Goal: Task Accomplishment & Management: Complete application form

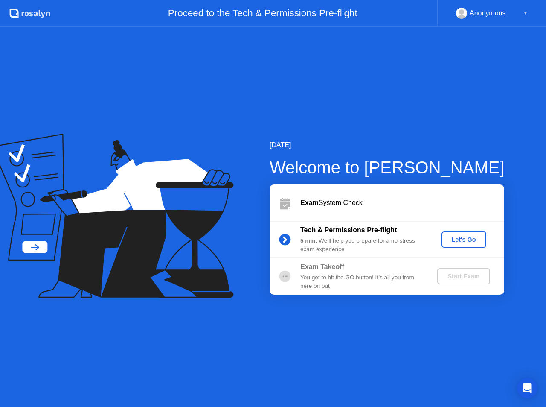
click at [449, 239] on div "Let's Go" at bounding box center [464, 239] width 38 height 7
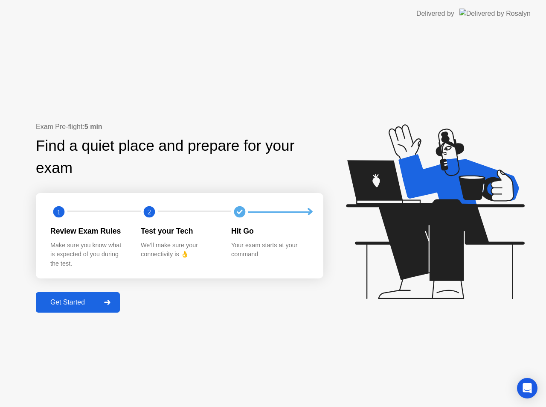
click at [76, 308] on button "Get Started" at bounding box center [78, 302] width 84 height 20
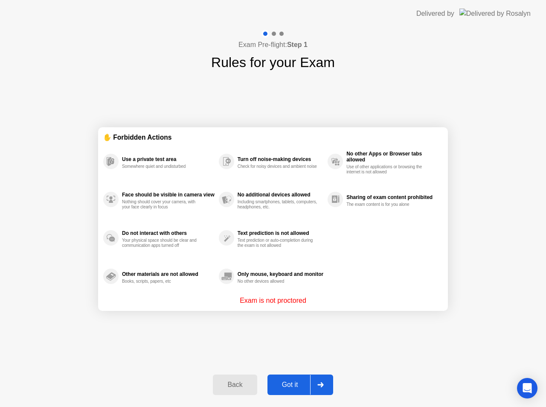
click at [290, 383] on div "Got it" at bounding box center [290, 385] width 40 height 8
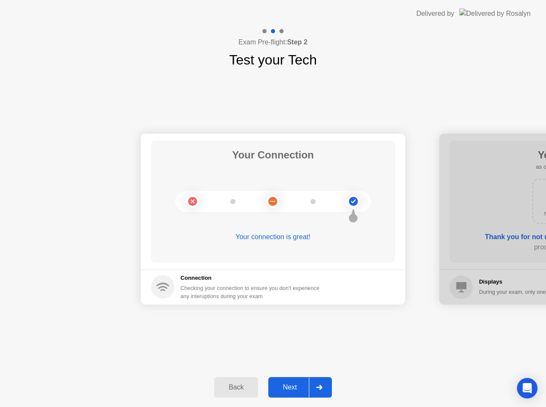
click at [290, 386] on div "Next" at bounding box center [290, 387] width 38 height 8
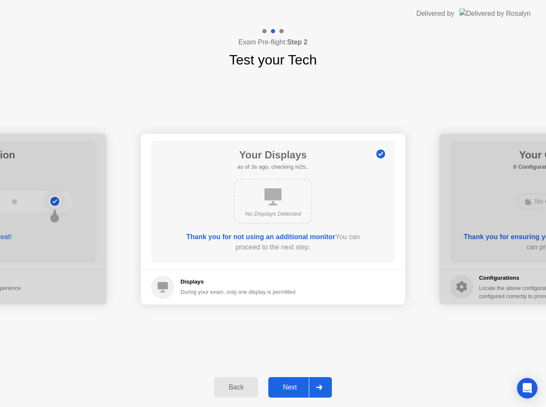
click at [290, 386] on div "Next" at bounding box center [290, 387] width 38 height 8
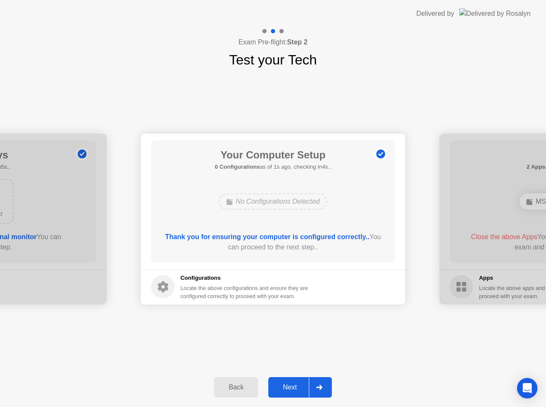
click at [290, 386] on div "Next" at bounding box center [290, 387] width 38 height 8
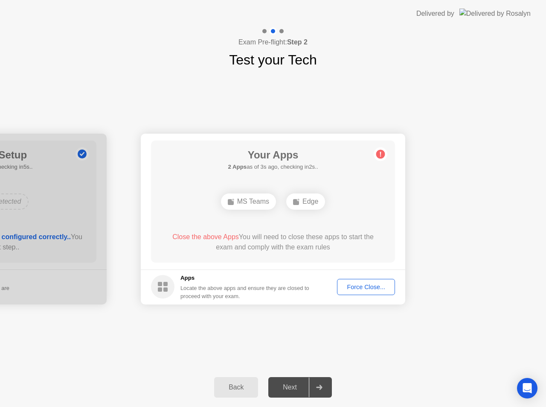
click at [236, 384] on div "Back" at bounding box center [236, 387] width 39 height 8
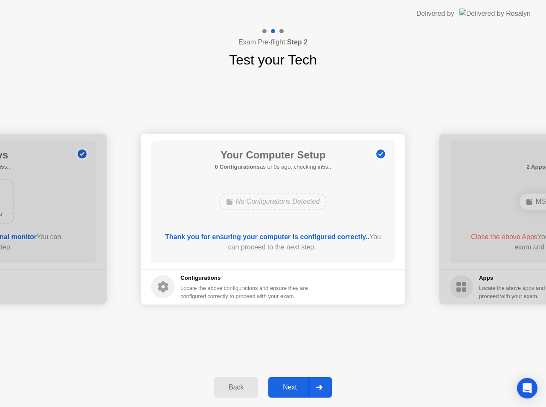
click at [286, 384] on div "Next" at bounding box center [290, 387] width 38 height 8
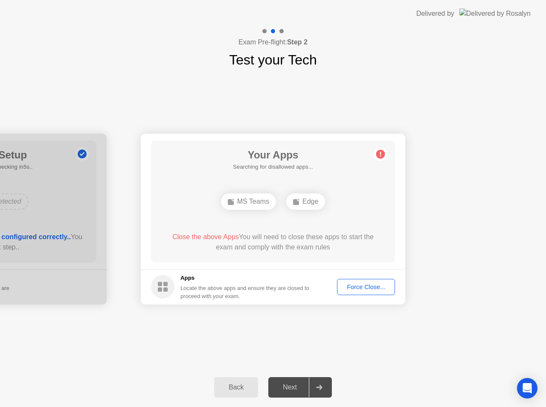
click at [217, 238] on span "Close the above Apps" at bounding box center [205, 236] width 67 height 7
click at [363, 292] on button "Force Close..." at bounding box center [366, 287] width 58 height 16
click at [163, 371] on div "Back Next" at bounding box center [273, 387] width 546 height 39
click at [238, 389] on div "Back" at bounding box center [236, 387] width 39 height 8
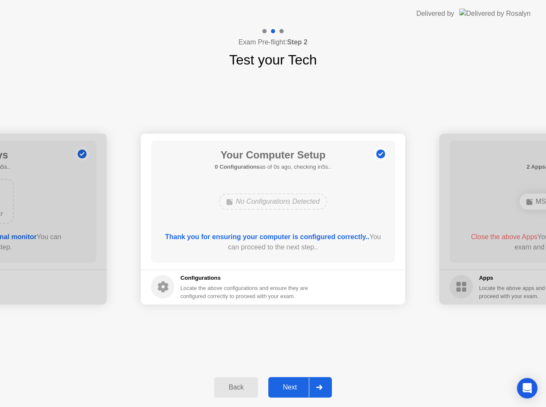
click at [294, 389] on div "Next" at bounding box center [290, 387] width 38 height 8
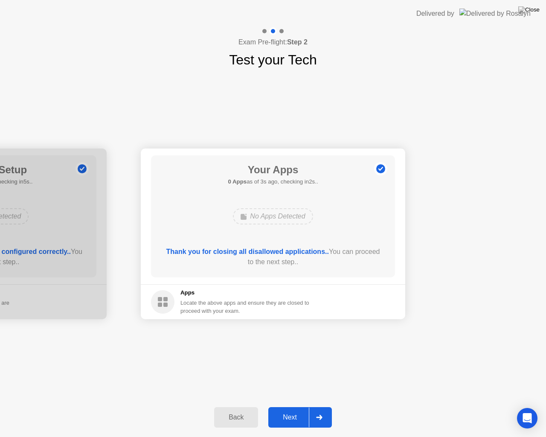
click at [299, 406] on div "Next" at bounding box center [290, 418] width 38 height 8
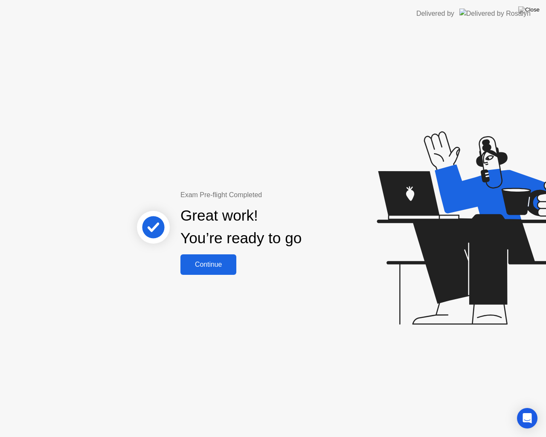
click at [200, 268] on div "Continue" at bounding box center [208, 265] width 51 height 8
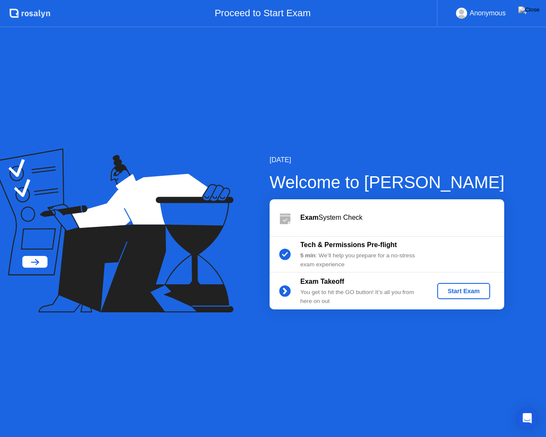
click at [464, 292] on div "Start Exam" at bounding box center [464, 291] width 46 height 7
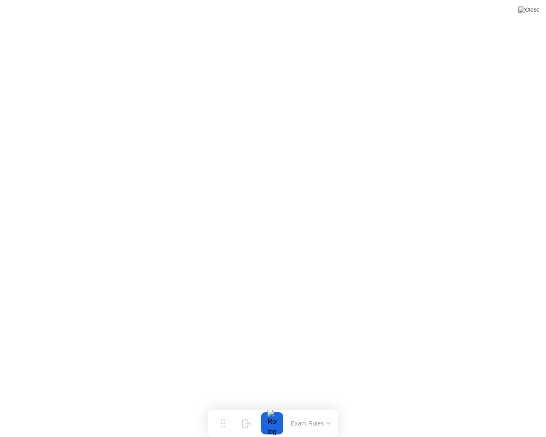
click at [541, 6] on button at bounding box center [530, 9] width 26 height 11
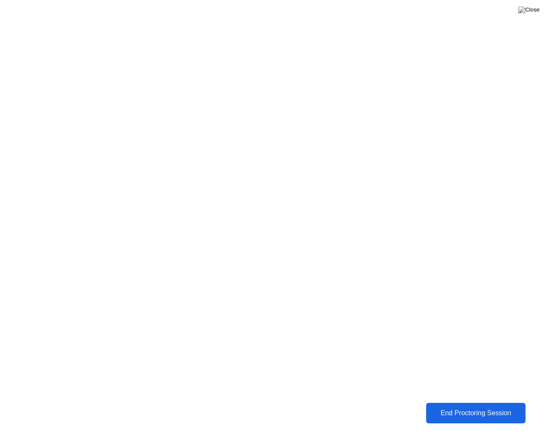
click at [471, 406] on div "End Proctoring Session" at bounding box center [476, 413] width 101 height 8
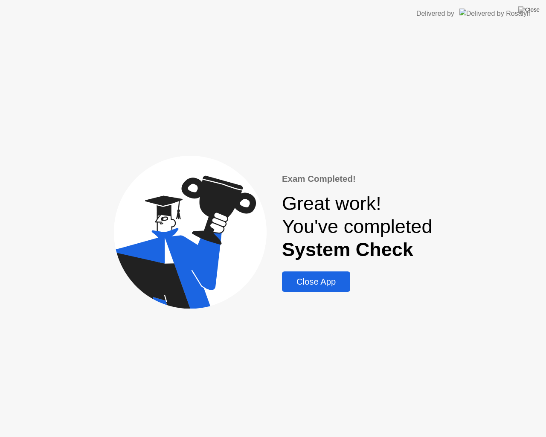
click at [303, 286] on div "Close App" at bounding box center [316, 282] width 63 height 10
